Goal: Navigation & Orientation: Find specific page/section

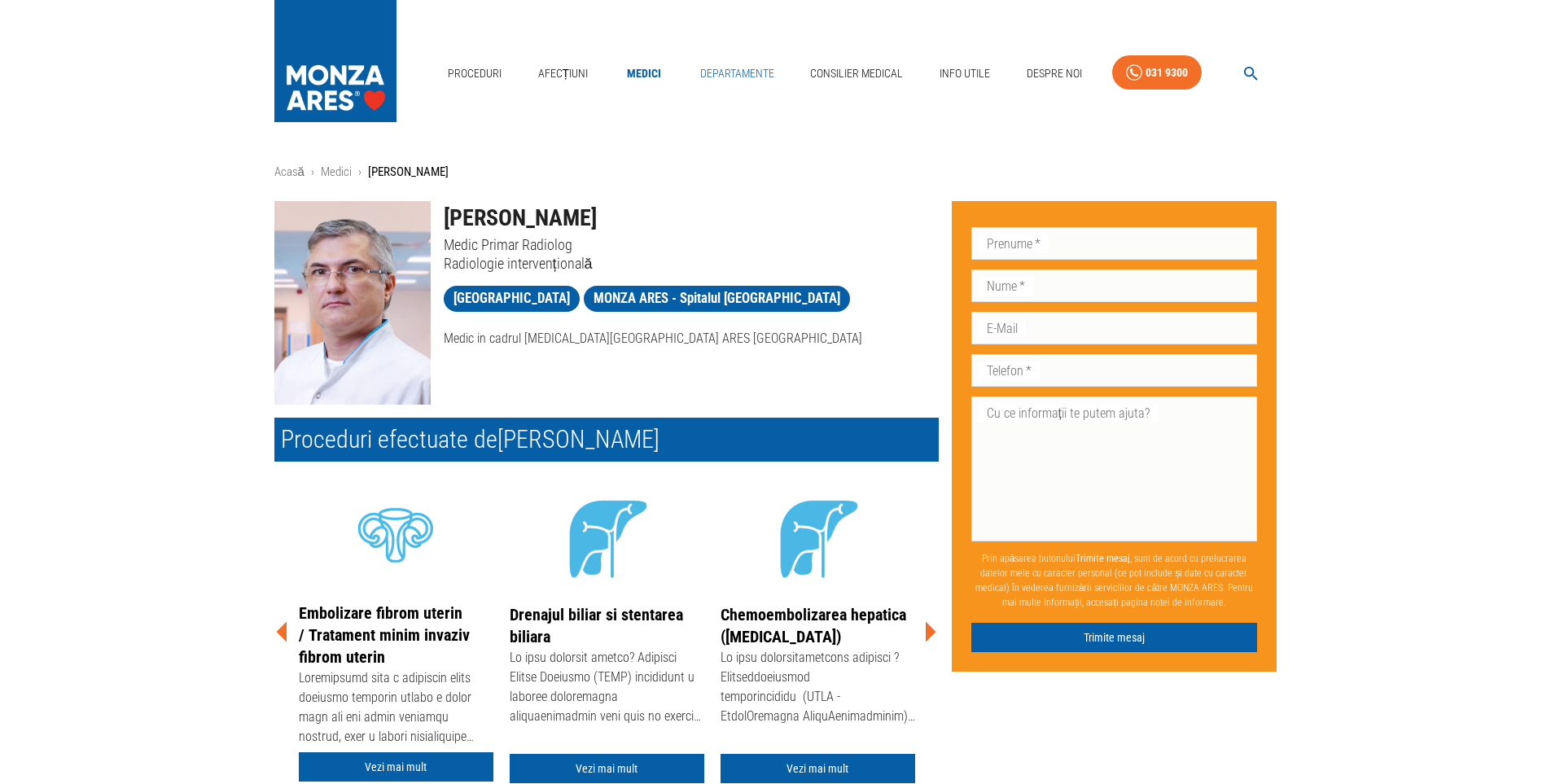
click at [740, 74] on link "Departamente" at bounding box center [736, 74] width 87 height 34
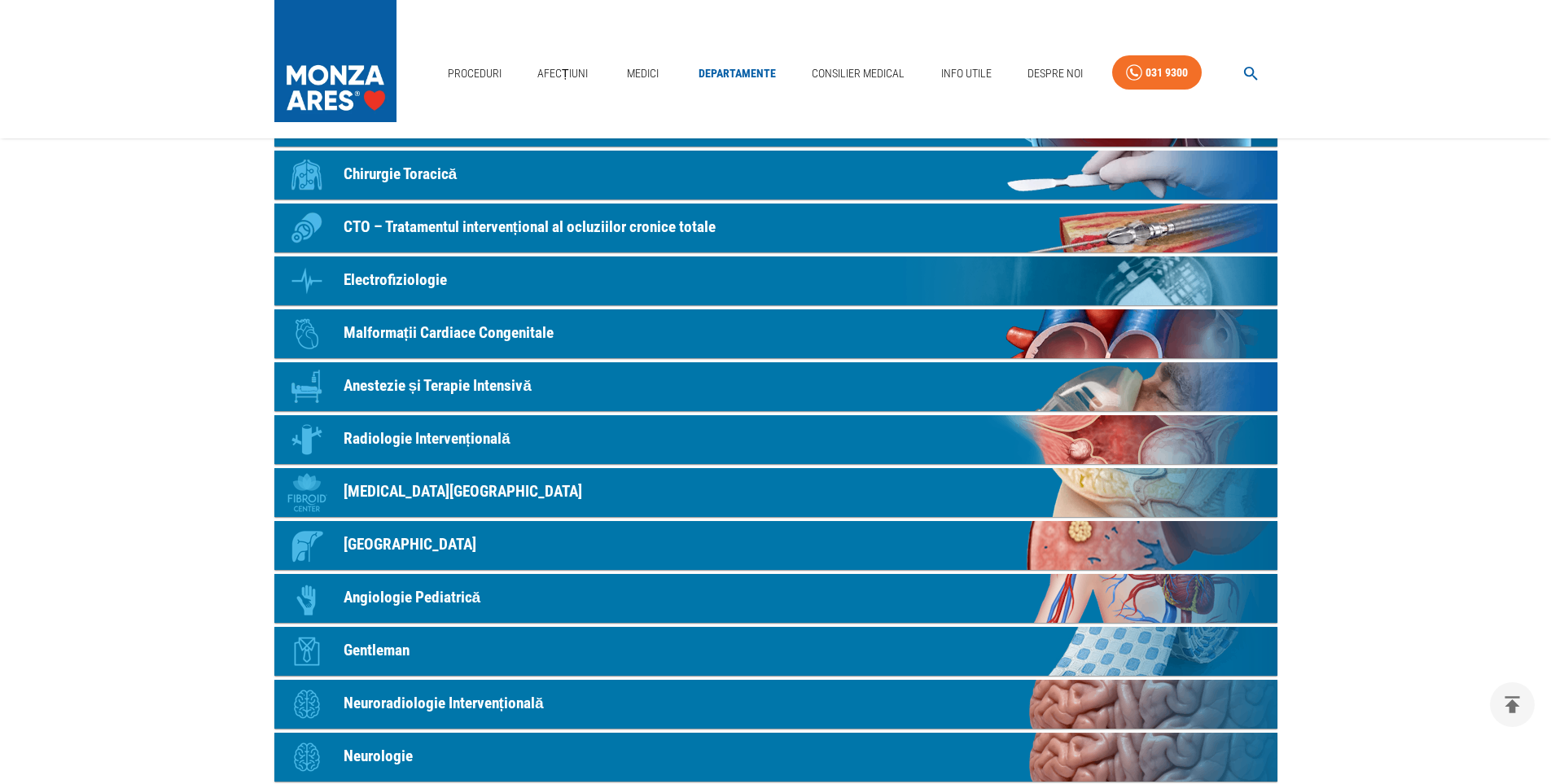
scroll to position [407, 0]
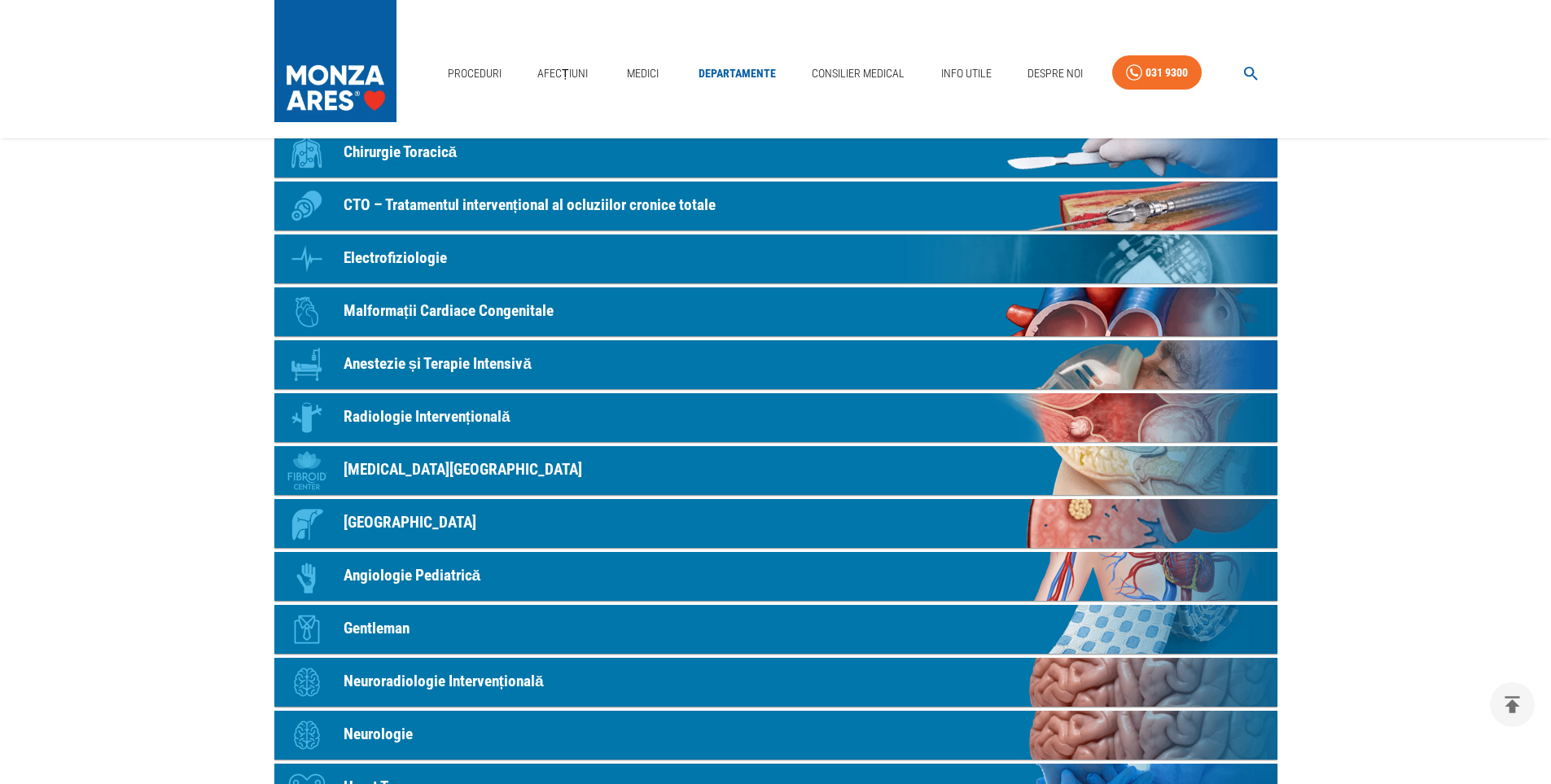
click at [423, 422] on p "Radiologie Intervențională" at bounding box center [427, 417] width 167 height 24
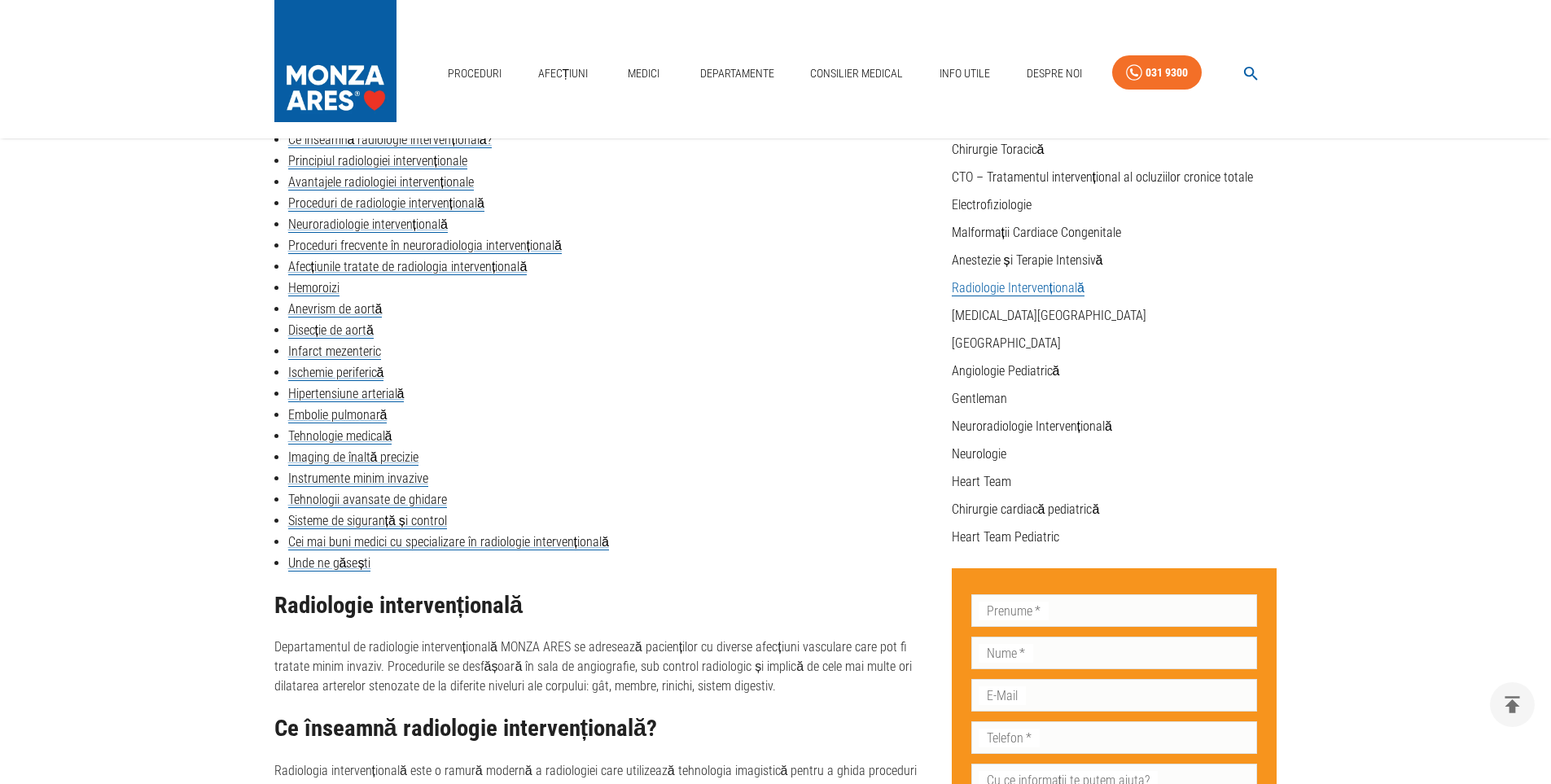
scroll to position [488, 0]
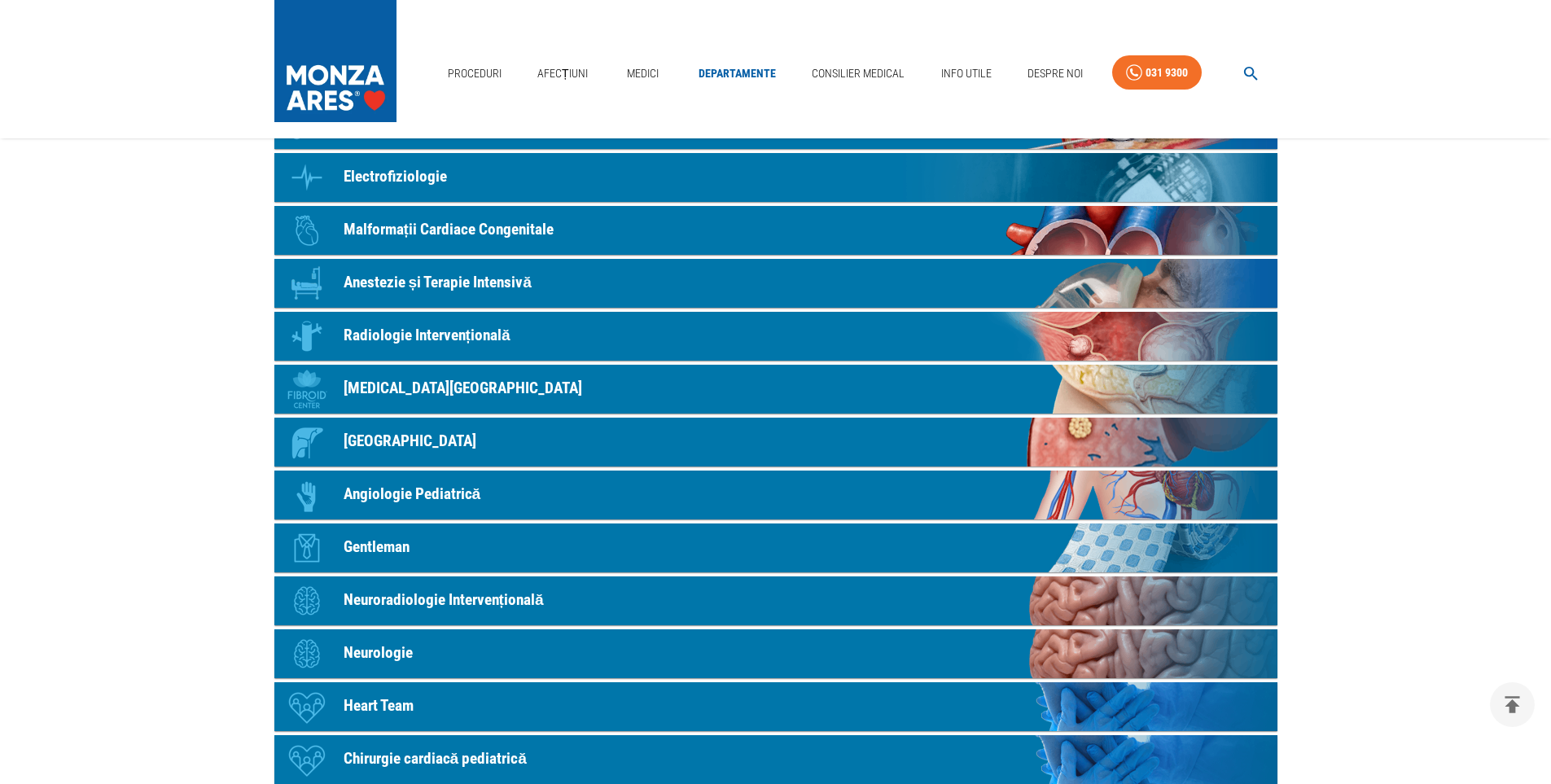
scroll to position [407, 0]
